Goal: Use online tool/utility: Utilize a website feature to perform a specific function

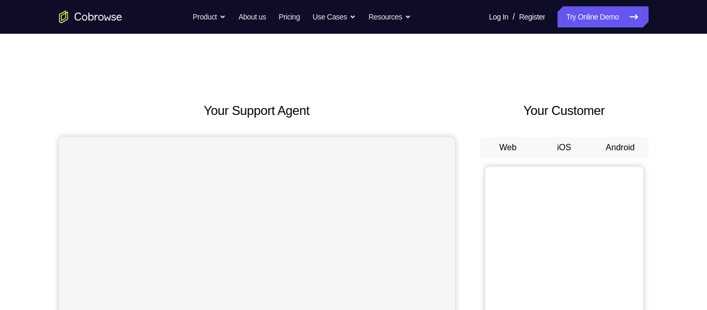
click at [616, 155] on button "Android" at bounding box center [620, 147] width 56 height 21
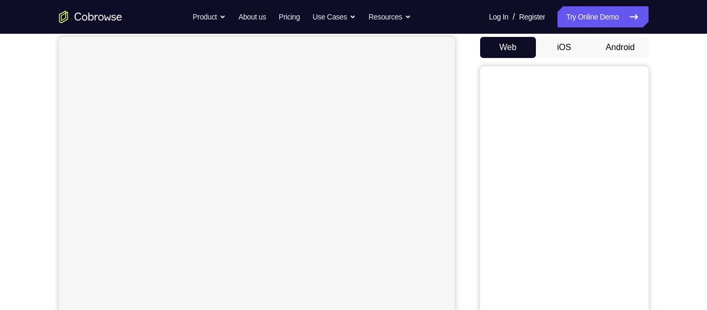
scroll to position [100, 0]
click at [614, 53] on button "Android" at bounding box center [620, 47] width 56 height 21
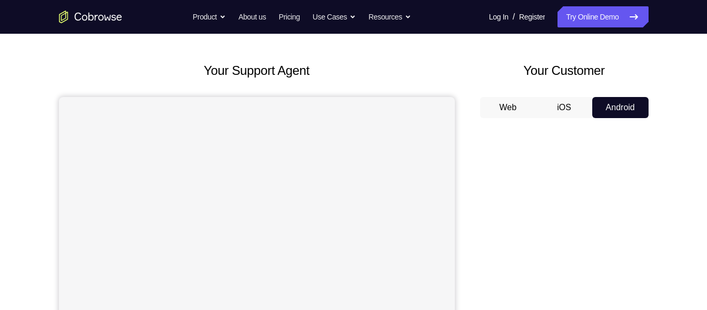
scroll to position [0, 0]
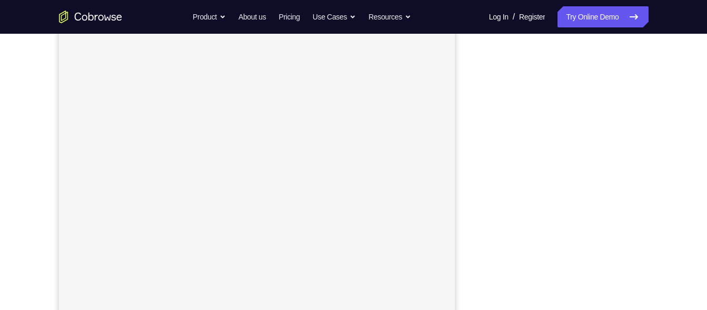
scroll to position [157, 0]
